Goal: Task Accomplishment & Management: Complete application form

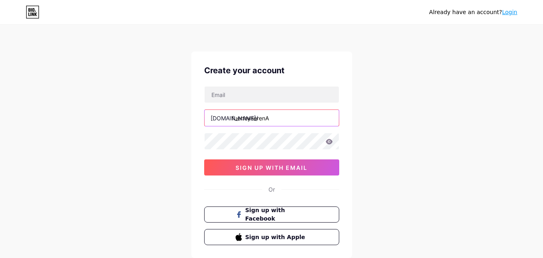
click at [249, 117] on input "fuerteyserenA" at bounding box center [272, 118] width 134 height 16
click at [253, 120] on input "fuerte_yserena" at bounding box center [272, 118] width 134 height 16
type input "fuerte_y_serena"
click at [331, 142] on icon at bounding box center [329, 141] width 7 height 5
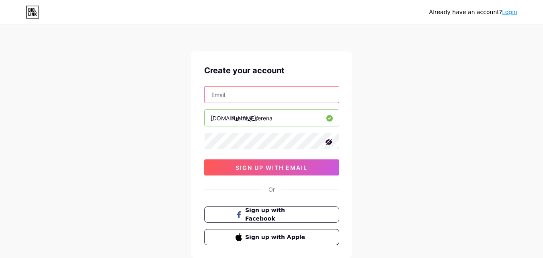
click at [309, 99] on input "text" at bounding box center [272, 94] width 134 height 16
type input "[EMAIL_ADDRESS][DOMAIN_NAME]"
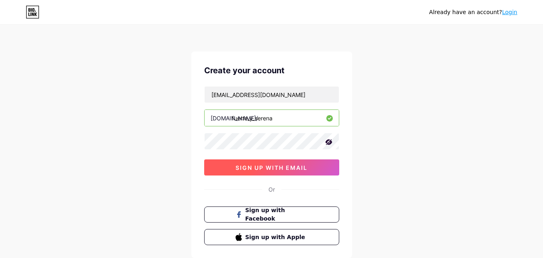
click at [302, 170] on span "sign up with email" at bounding box center [272, 167] width 72 height 7
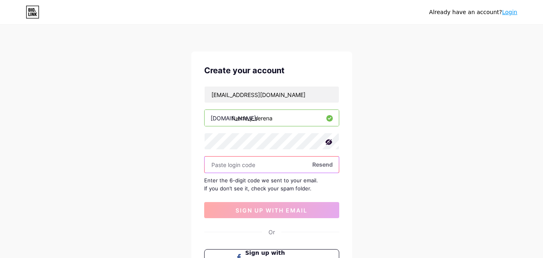
paste input "941805"
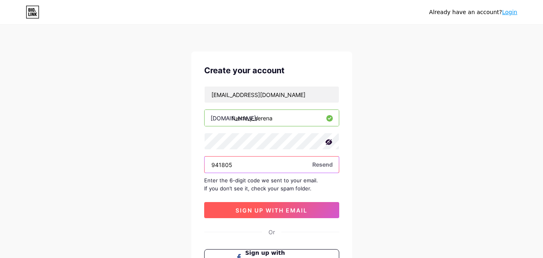
type input "941805"
click at [266, 209] on span "sign up with email" at bounding box center [272, 210] width 72 height 7
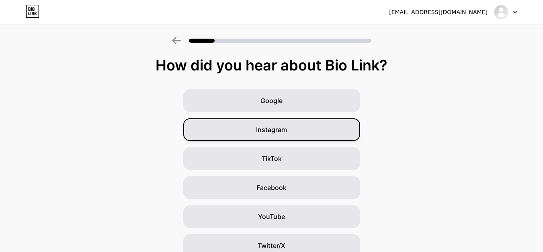
click at [253, 126] on div "Instagram" at bounding box center [271, 129] width 177 height 23
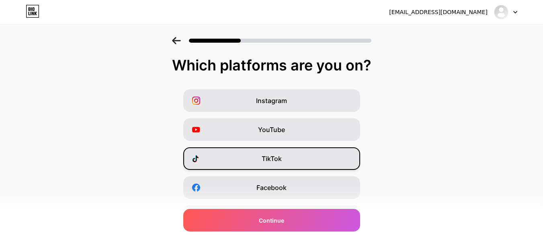
click at [257, 159] on div "TikTok" at bounding box center [271, 158] width 177 height 23
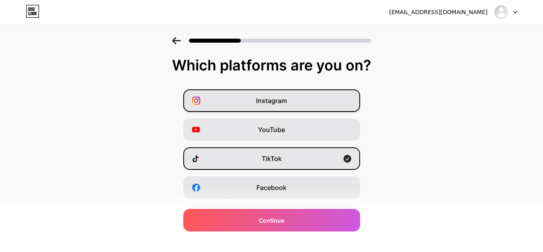
click at [271, 104] on span "Instagram" at bounding box center [271, 101] width 31 height 10
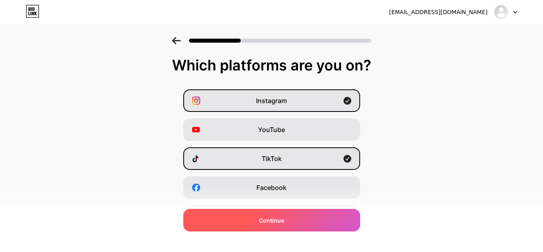
click at [262, 219] on span "Continue" at bounding box center [271, 220] width 25 height 8
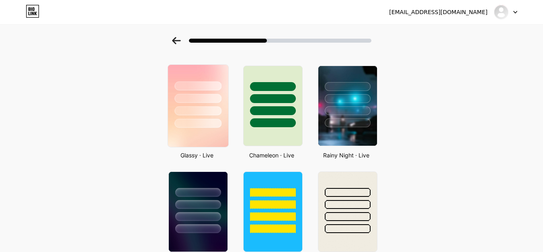
scroll to position [224, 0]
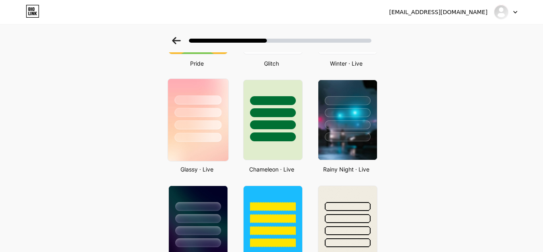
click at [214, 138] on div at bounding box center [198, 137] width 47 height 9
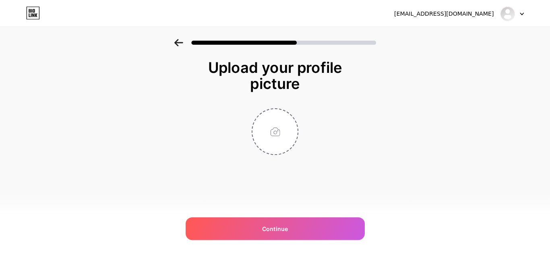
scroll to position [0, 0]
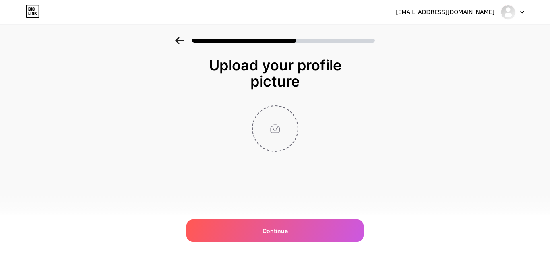
click at [276, 130] on input "file" at bounding box center [275, 128] width 45 height 45
type input "C:\fakepath\e (3).png"
click at [294, 111] on icon at bounding box center [293, 111] width 3 height 3
click at [273, 130] on input "file" at bounding box center [275, 128] width 45 height 45
type input "C:\fakepath\e (4).png"
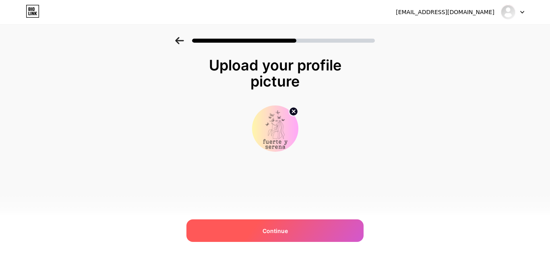
click at [272, 230] on span "Continue" at bounding box center [274, 230] width 25 height 8
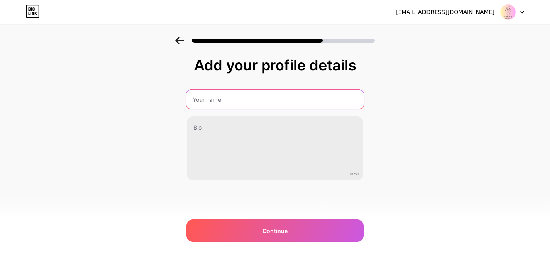
click at [225, 102] on input "text" at bounding box center [275, 99] width 178 height 19
type input "fuerte y senera"
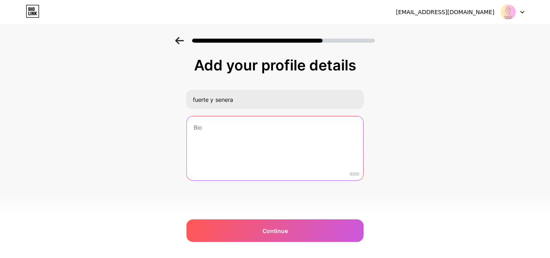
click at [218, 146] on textarea at bounding box center [275, 148] width 176 height 65
